Goal: Task Accomplishment & Management: Manage account settings

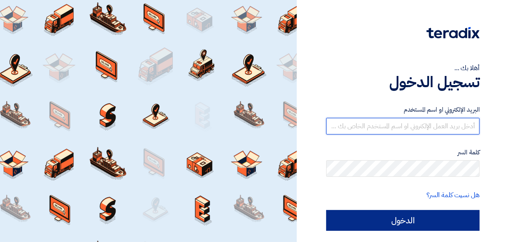
type input "[EMAIL_ADDRESS][DOMAIN_NAME]"
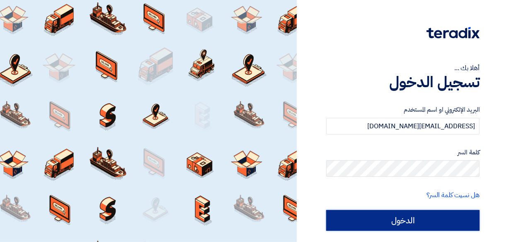
click at [398, 224] on input "الدخول" at bounding box center [402, 220] width 153 height 21
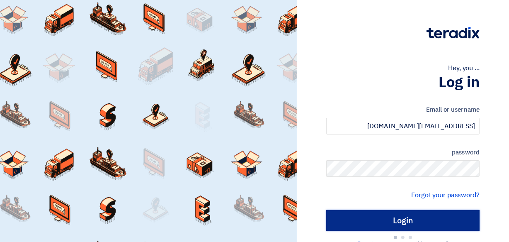
click at [398, 223] on input "Login" at bounding box center [402, 220] width 153 height 21
type input "Sign in"
